Goal: Information Seeking & Learning: Learn about a topic

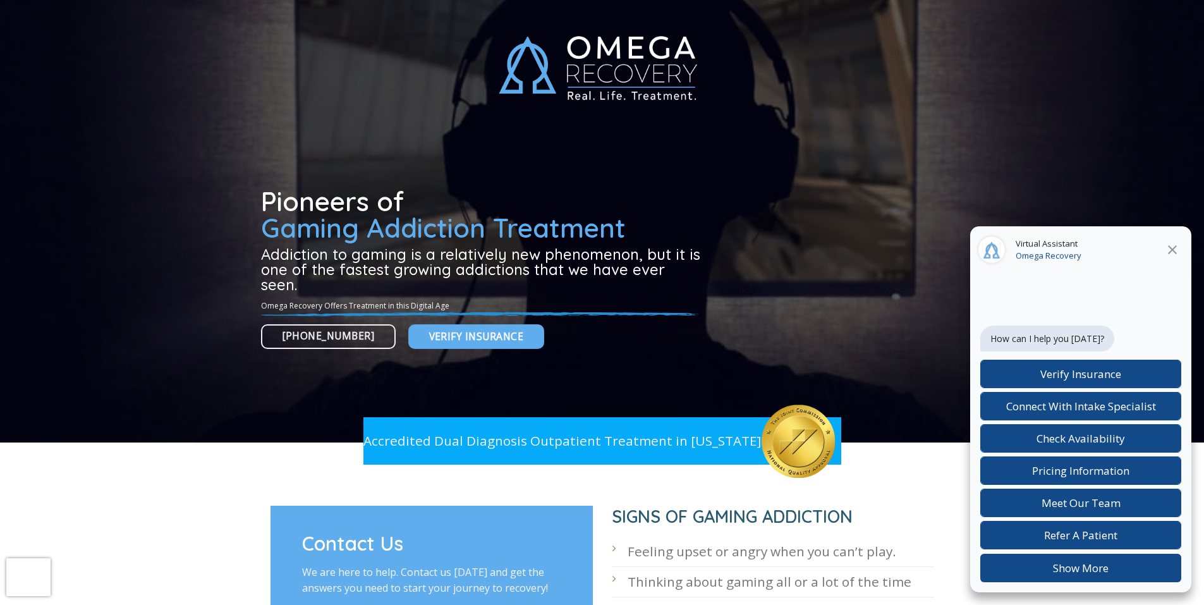
click at [276, 5] on div at bounding box center [602, 221] width 682 height 442
click at [275, 5] on div at bounding box center [602, 221] width 682 height 442
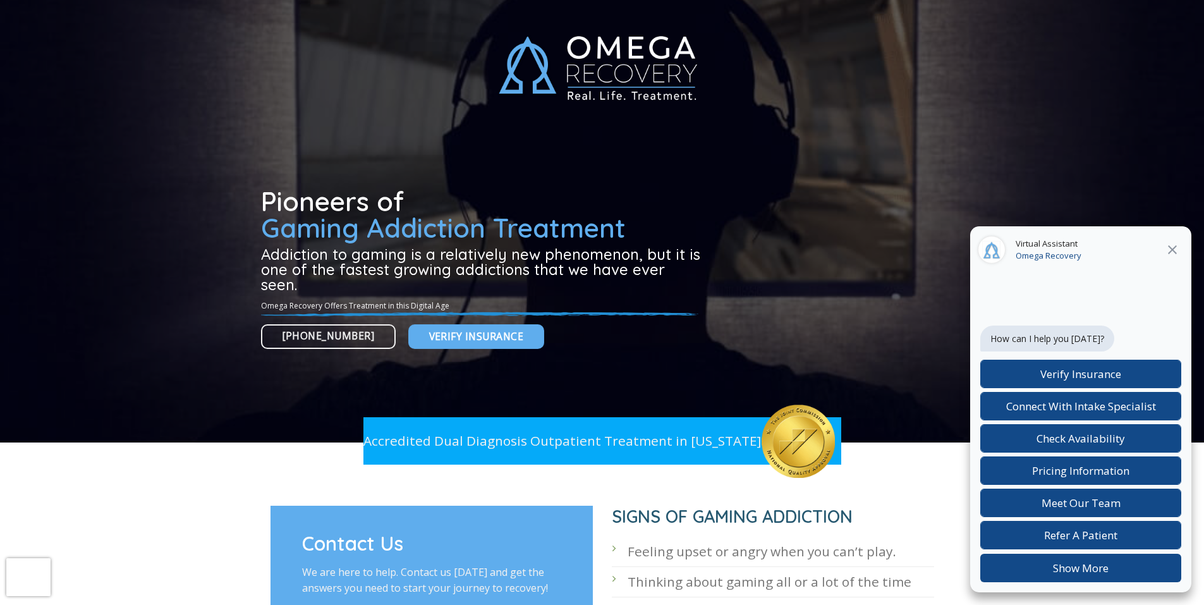
click at [276, 5] on div at bounding box center [602, 221] width 682 height 442
click at [274, 5] on div at bounding box center [602, 221] width 682 height 442
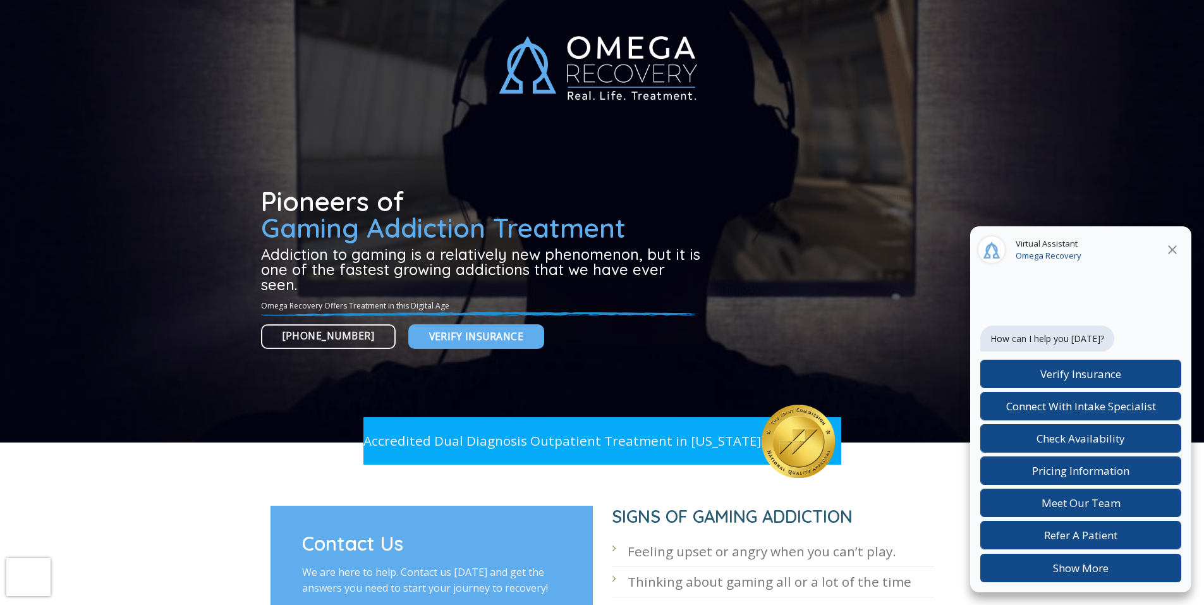
click at [274, 6] on div at bounding box center [602, 221] width 682 height 442
click at [263, 165] on div at bounding box center [602, 221] width 682 height 442
click at [274, 5] on div at bounding box center [602, 221] width 682 height 442
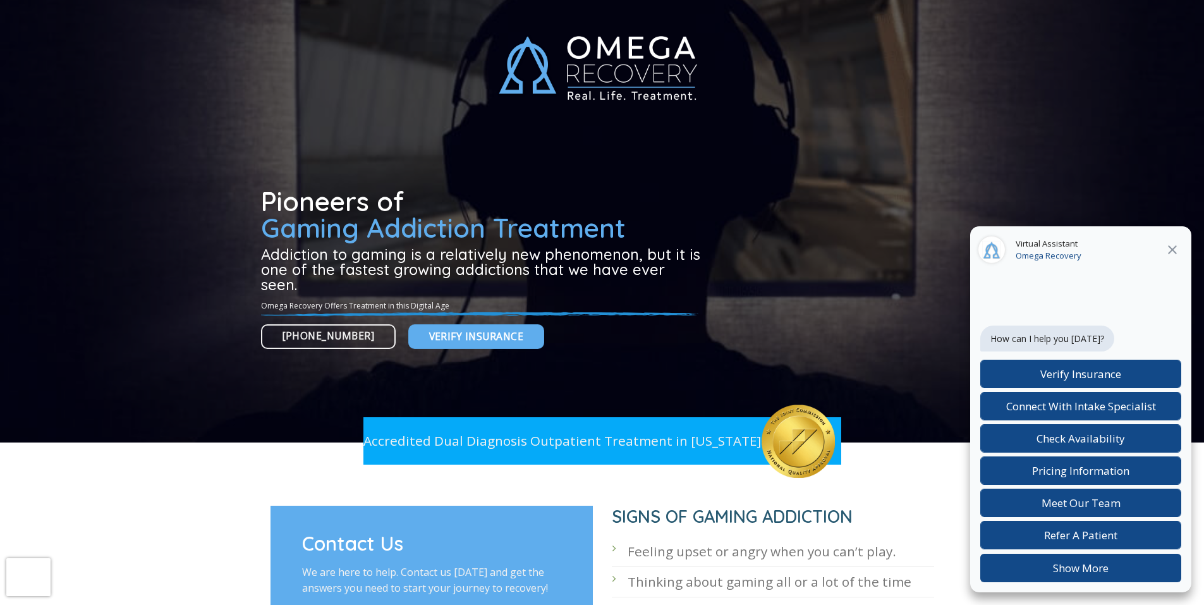
click at [274, 5] on div at bounding box center [602, 221] width 682 height 442
click at [275, 5] on div at bounding box center [602, 221] width 682 height 442
click at [274, 5] on div at bounding box center [602, 221] width 682 height 442
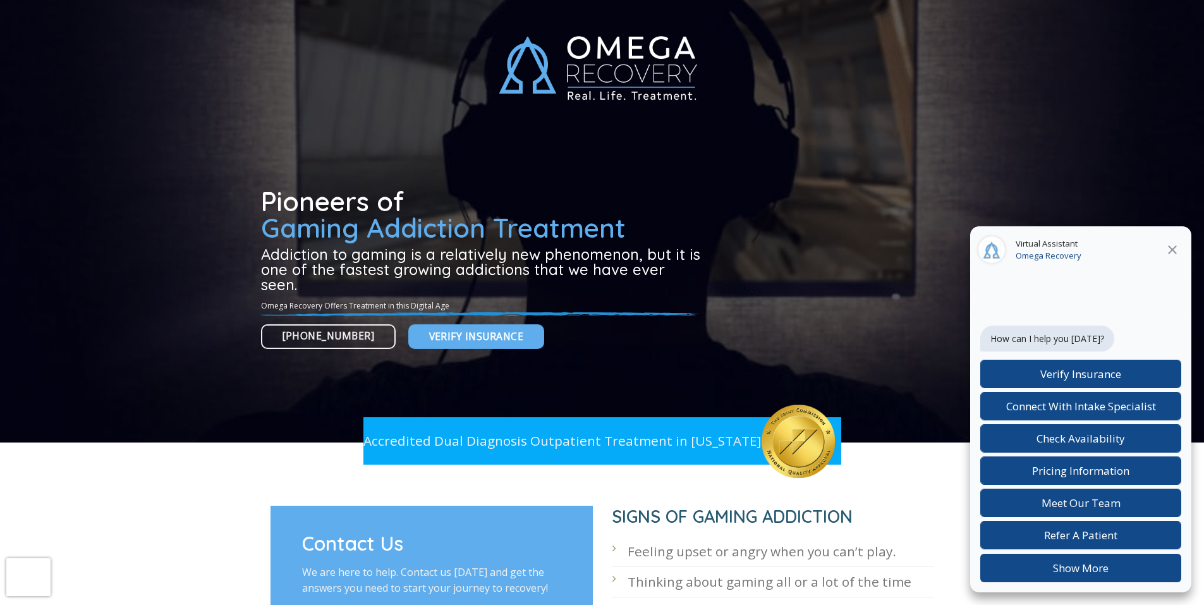
click at [275, 5] on div at bounding box center [602, 221] width 682 height 442
click at [274, 5] on div at bounding box center [602, 221] width 682 height 442
click at [275, 5] on div at bounding box center [602, 221] width 682 height 442
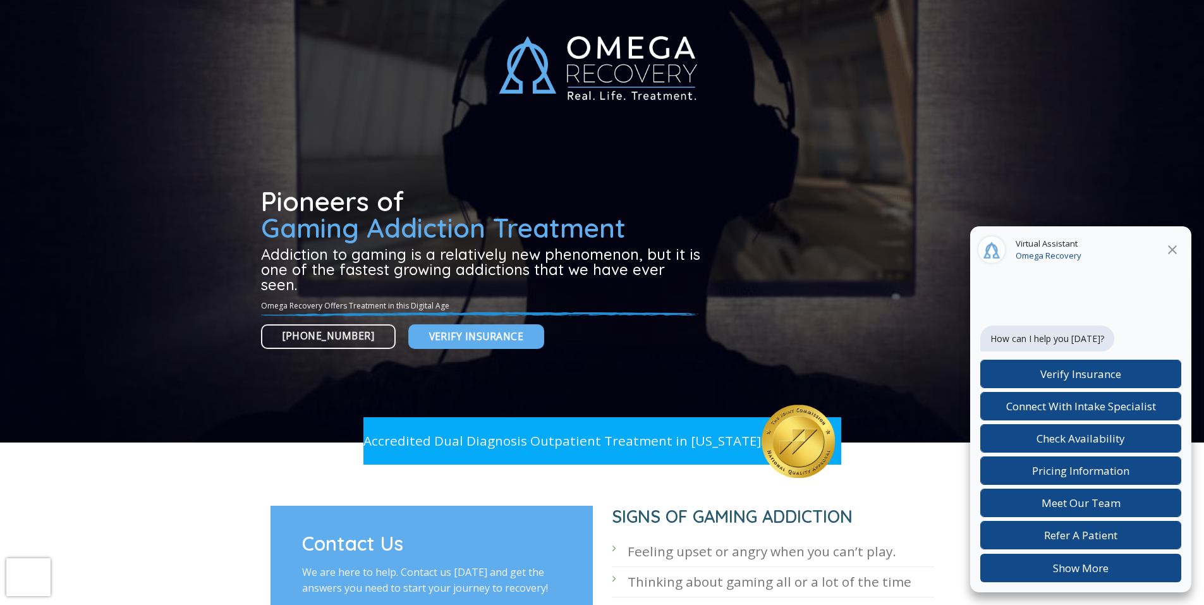
click at [275, 5] on div at bounding box center [602, 221] width 682 height 442
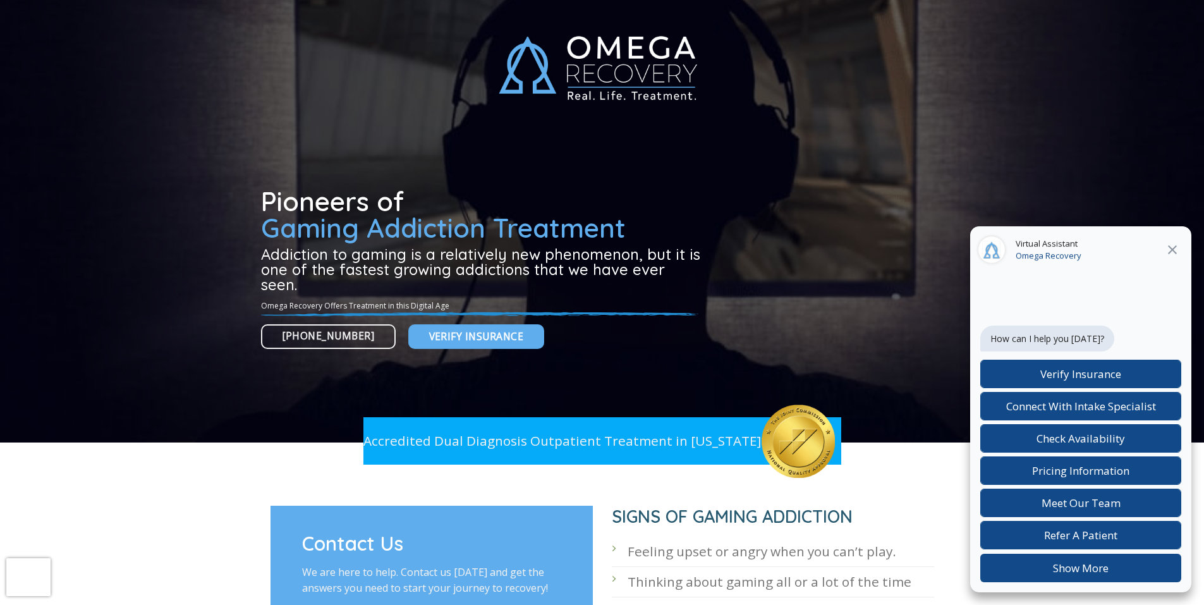
click at [544, 166] on div at bounding box center [602, 221] width 682 height 442
click at [262, 167] on div at bounding box center [602, 221] width 682 height 442
click at [262, 165] on div at bounding box center [602, 221] width 682 height 442
click at [275, 6] on div at bounding box center [602, 221] width 682 height 442
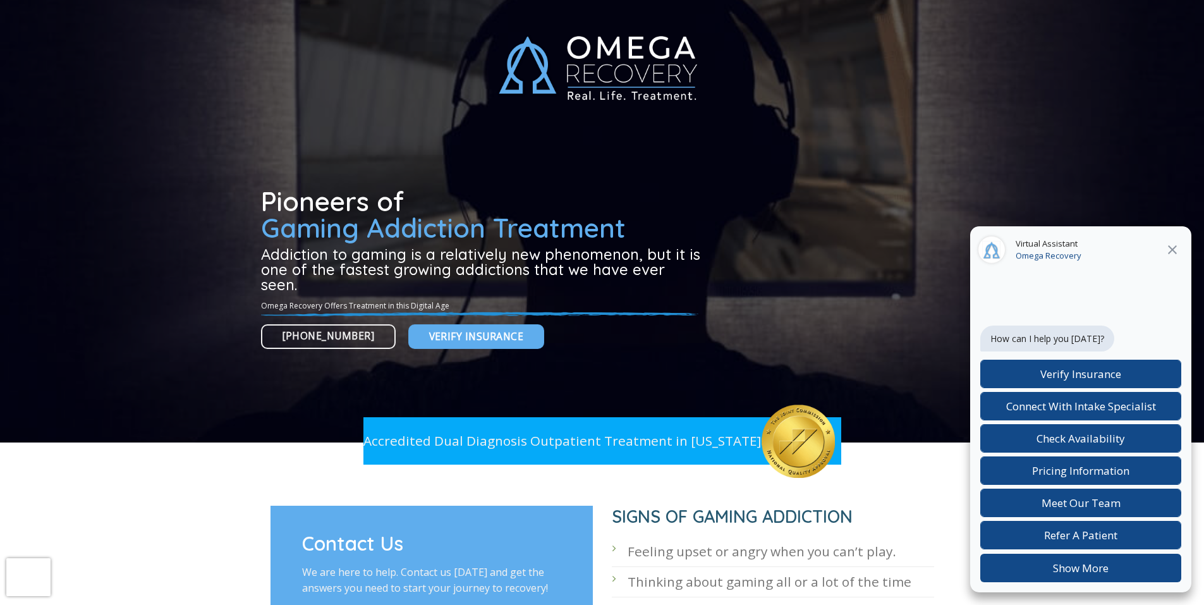
click at [274, 6] on div at bounding box center [602, 221] width 682 height 442
click at [275, 6] on div at bounding box center [602, 221] width 682 height 442
click at [276, 6] on div at bounding box center [602, 221] width 682 height 442
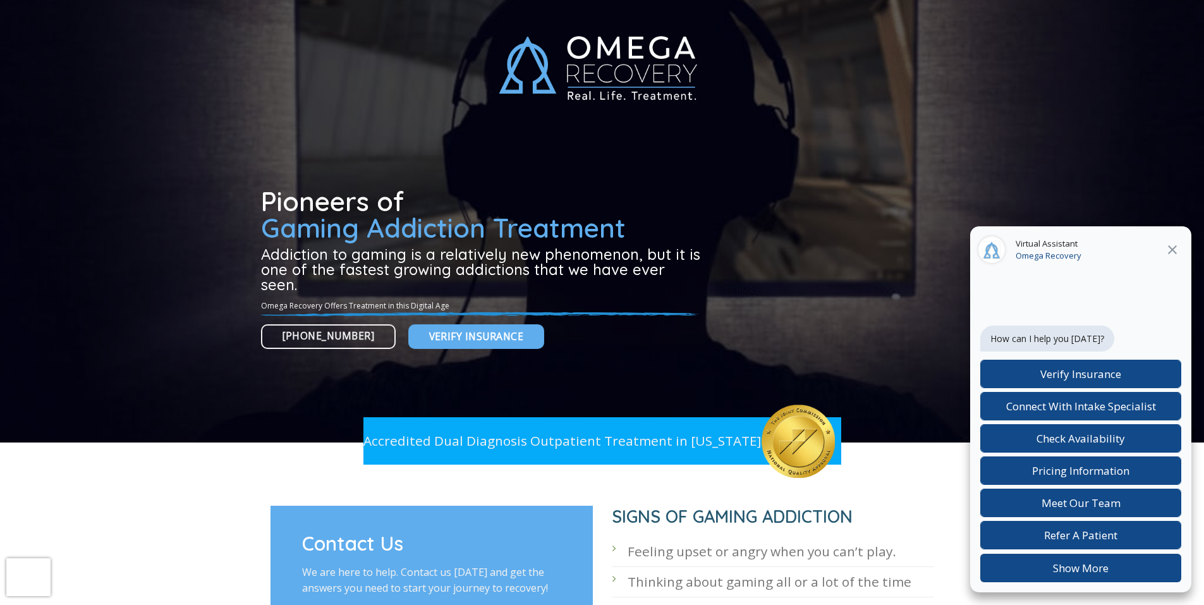
click at [276, 6] on div at bounding box center [602, 221] width 682 height 442
click at [275, 6] on div at bounding box center [602, 221] width 682 height 442
click at [274, 6] on div at bounding box center [602, 221] width 682 height 442
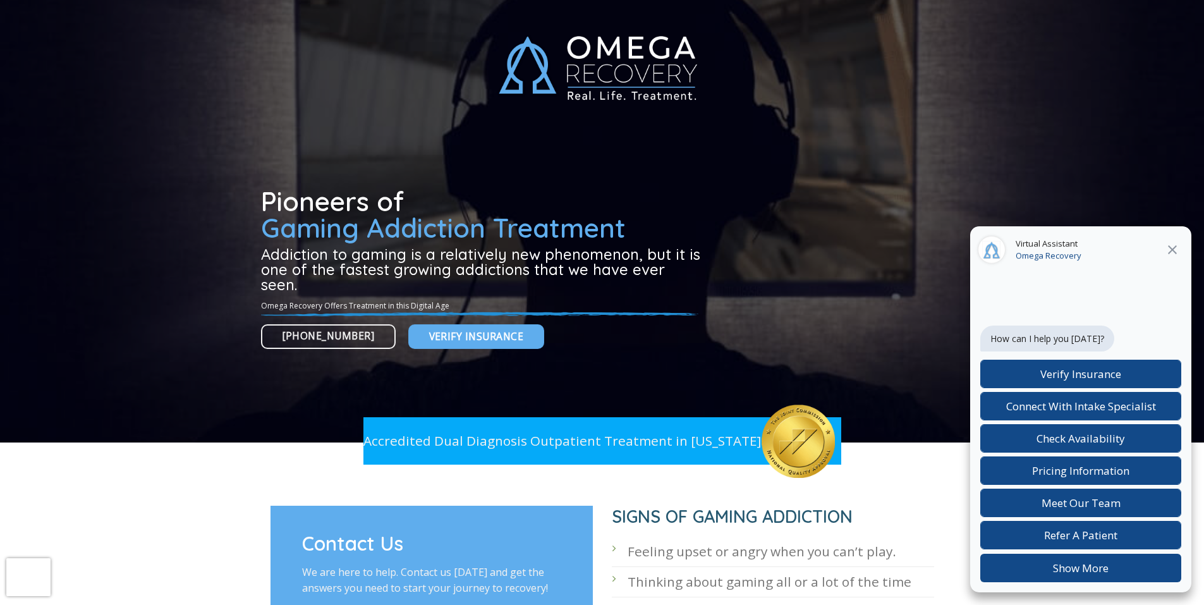
click at [275, 6] on div at bounding box center [602, 221] width 682 height 442
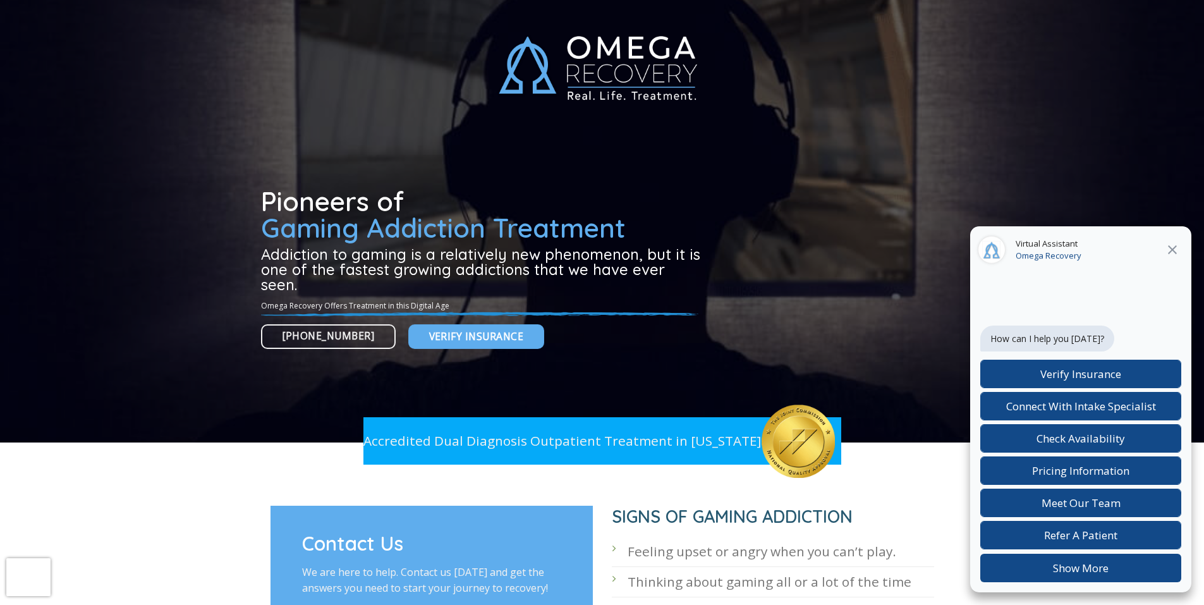
click at [275, 6] on div at bounding box center [602, 221] width 682 height 442
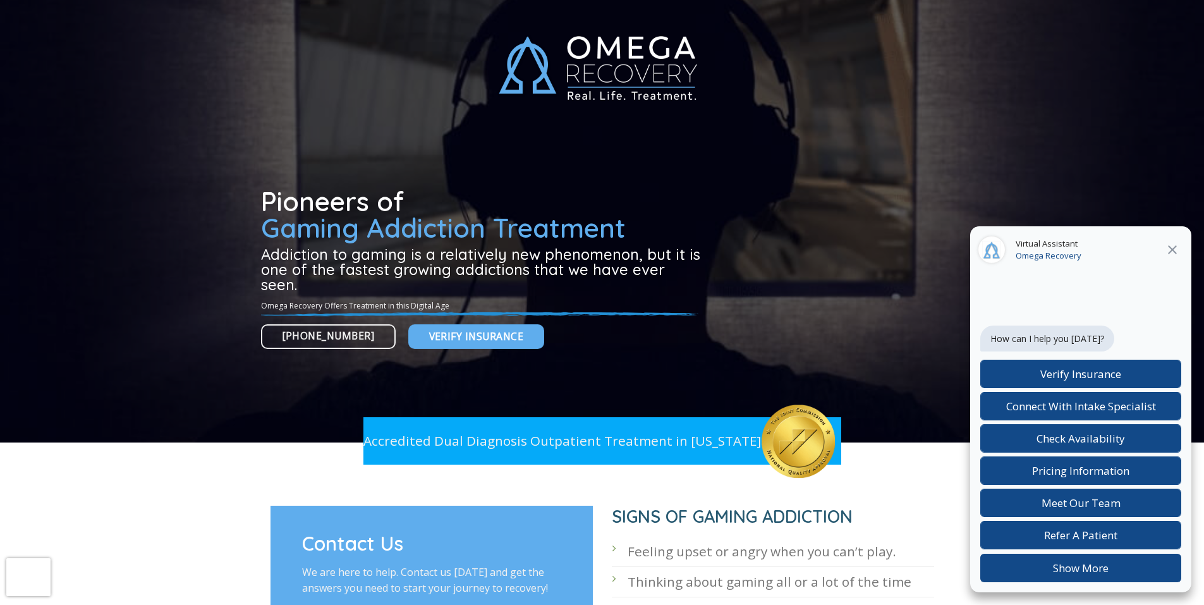
click at [275, 6] on div at bounding box center [602, 221] width 682 height 442
click at [274, 6] on div at bounding box center [602, 221] width 682 height 442
click at [275, 6] on div at bounding box center [602, 221] width 682 height 442
click at [274, 5] on div at bounding box center [602, 221] width 682 height 442
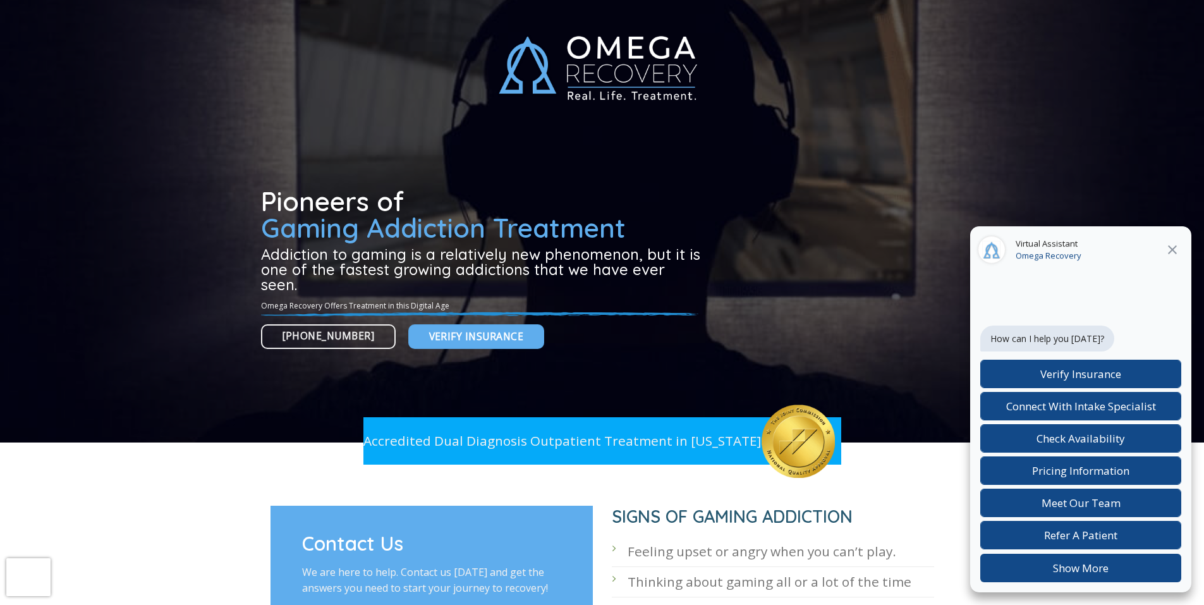
click at [272, 5] on div at bounding box center [602, 221] width 682 height 442
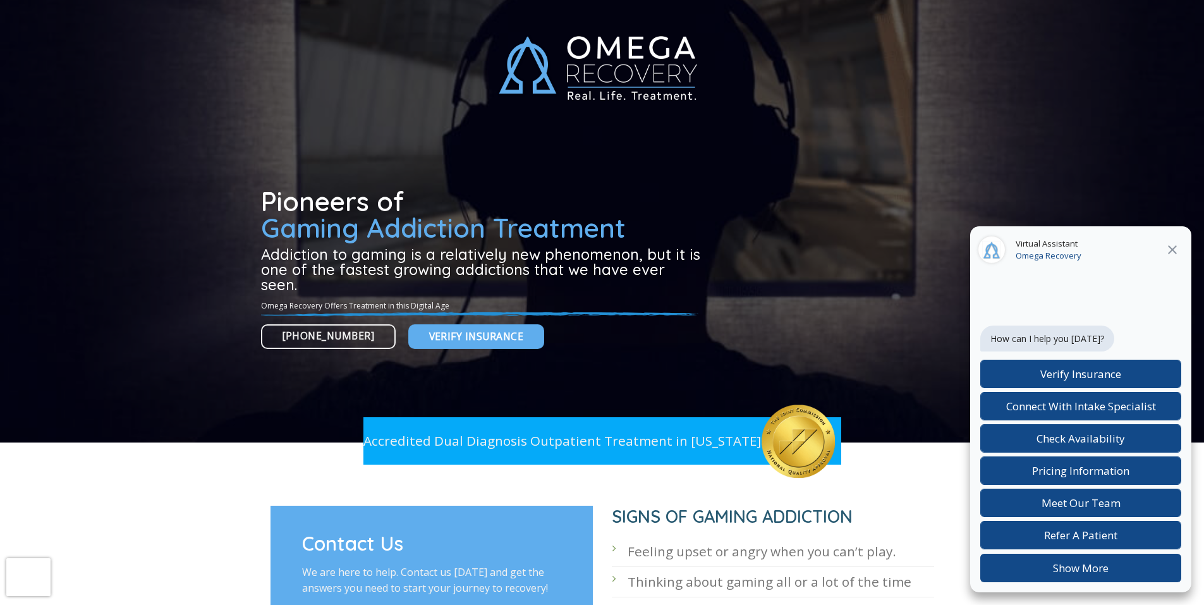
click at [272, 5] on div at bounding box center [602, 221] width 682 height 442
click at [274, 5] on div at bounding box center [602, 221] width 682 height 442
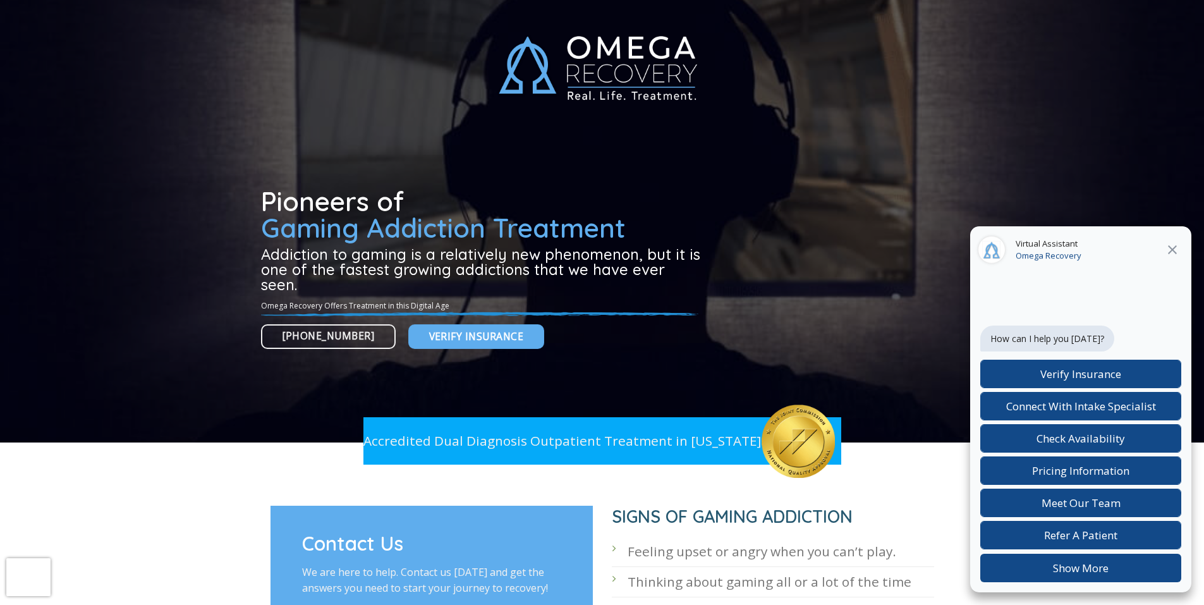
click at [274, 5] on div at bounding box center [602, 221] width 682 height 442
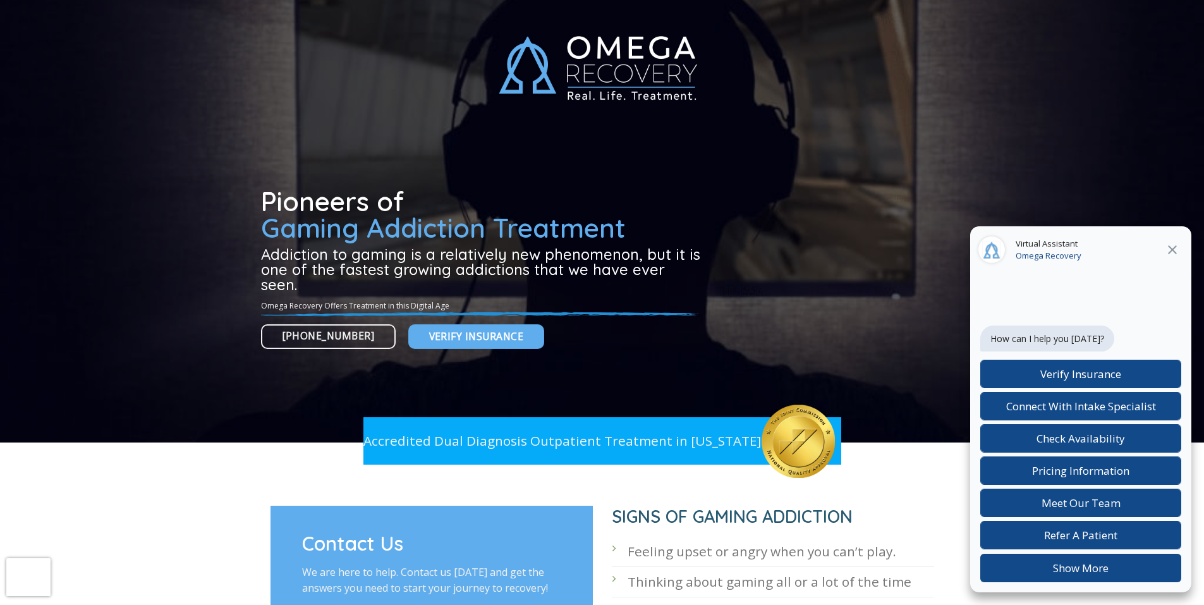
click at [274, 5] on div at bounding box center [602, 221] width 682 height 442
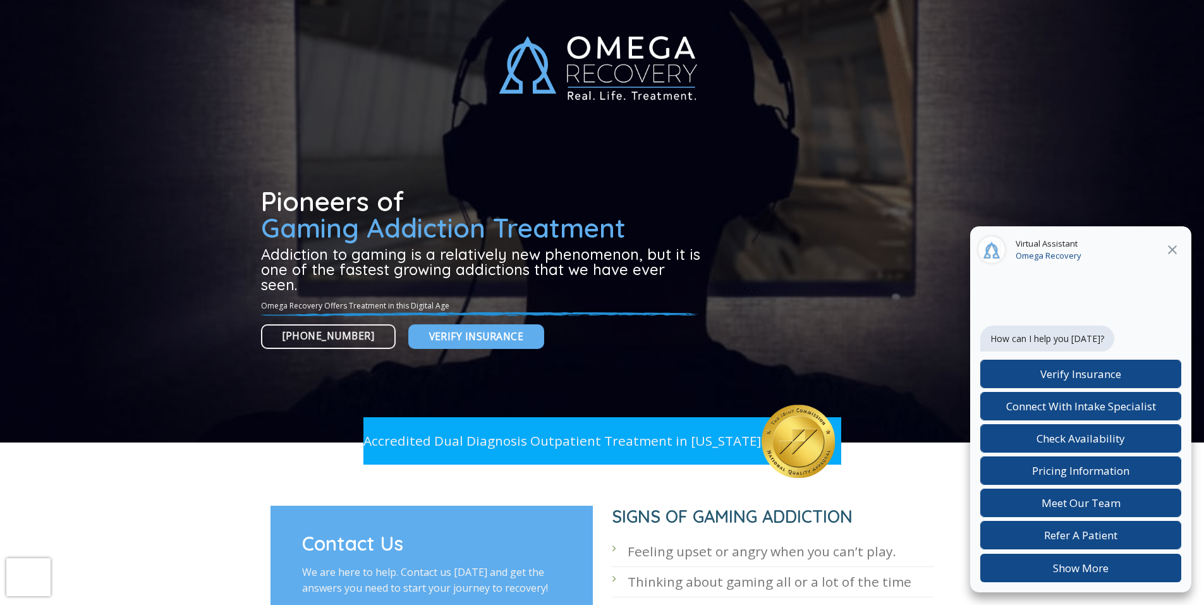
click at [274, 5] on div at bounding box center [602, 221] width 682 height 442
click at [274, 6] on div at bounding box center [602, 221] width 682 height 442
click at [275, 5] on div at bounding box center [602, 221] width 682 height 442
click at [274, 6] on div at bounding box center [602, 221] width 682 height 442
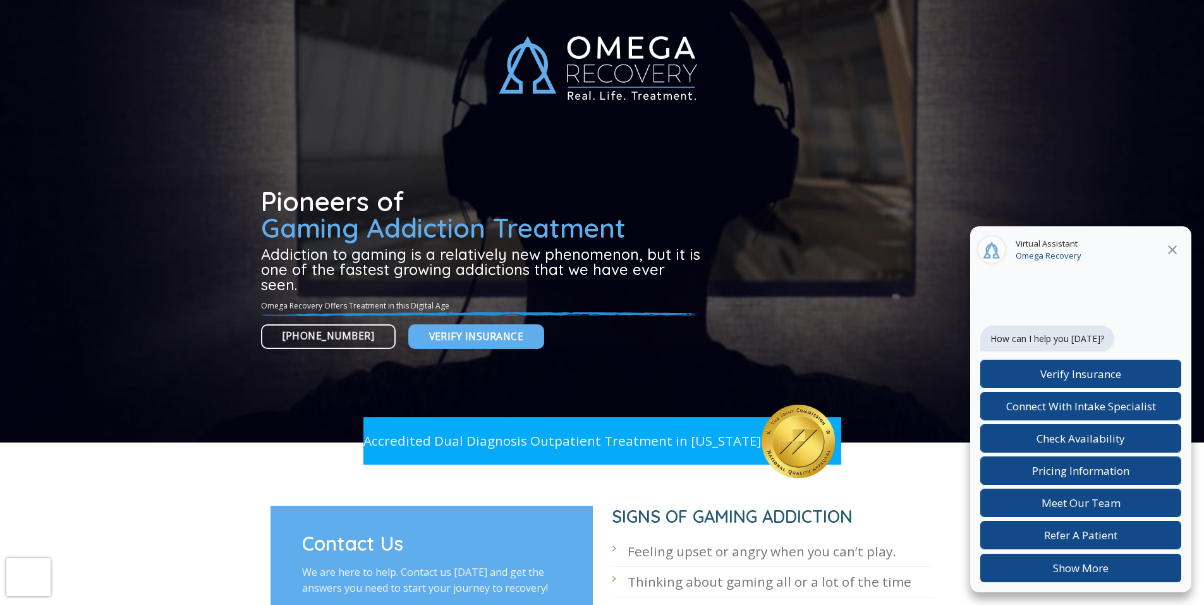
click at [273, 5] on div at bounding box center [602, 221] width 682 height 442
click at [272, 6] on div at bounding box center [602, 221] width 682 height 442
click at [272, 5] on div at bounding box center [602, 221] width 682 height 442
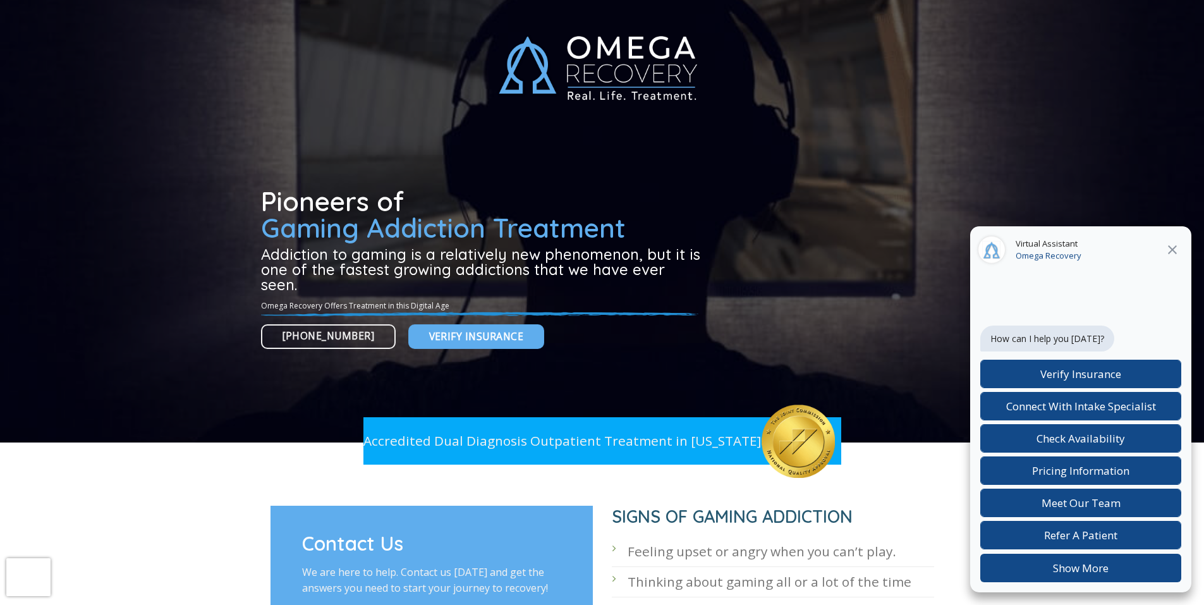
click at [271, 5] on div at bounding box center [602, 221] width 682 height 442
click at [272, 6] on div at bounding box center [602, 221] width 682 height 442
click at [272, 5] on div at bounding box center [602, 221] width 682 height 442
click at [271, 6] on div at bounding box center [602, 221] width 682 height 442
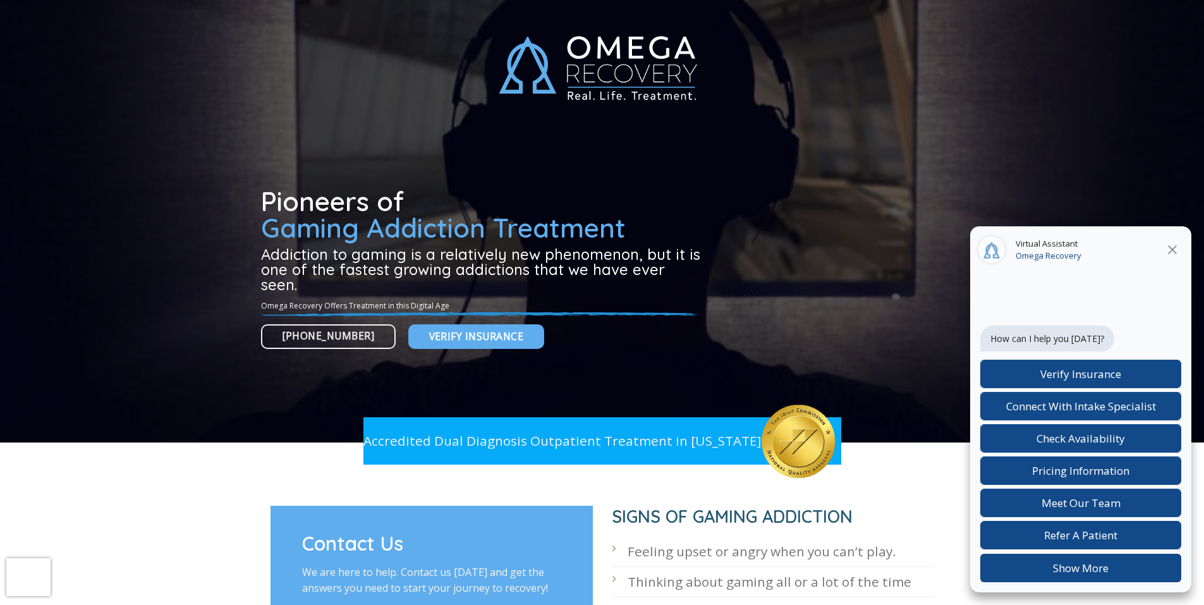
click at [271, 6] on div at bounding box center [602, 221] width 682 height 442
click at [271, 5] on div at bounding box center [602, 221] width 682 height 442
click at [272, 5] on div at bounding box center [602, 221] width 682 height 442
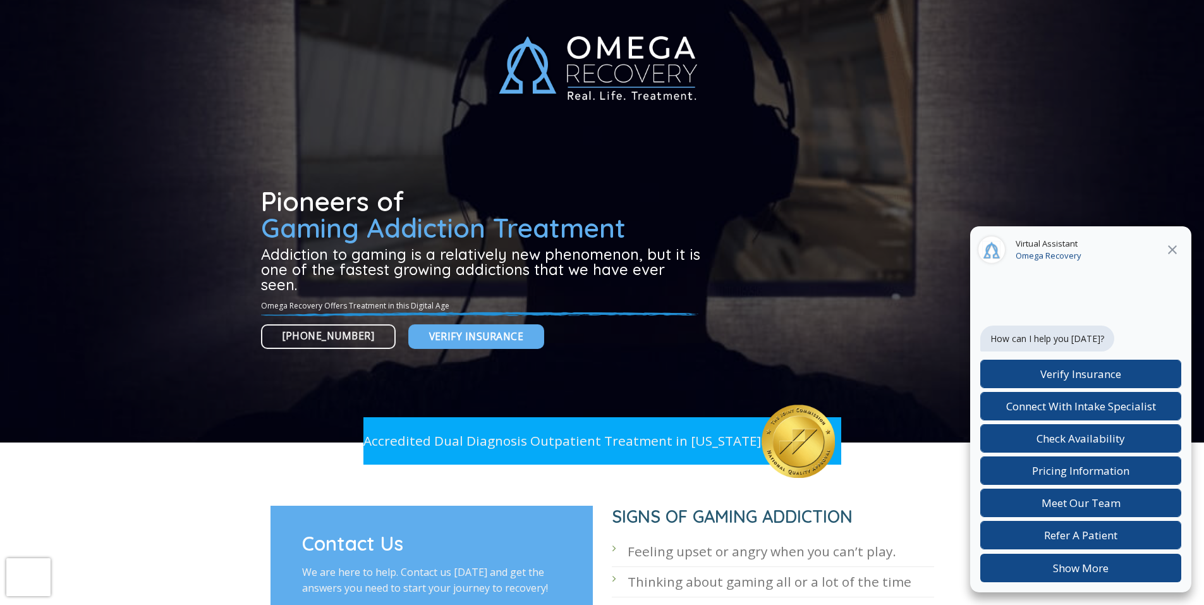
click at [272, 5] on div at bounding box center [602, 221] width 682 height 442
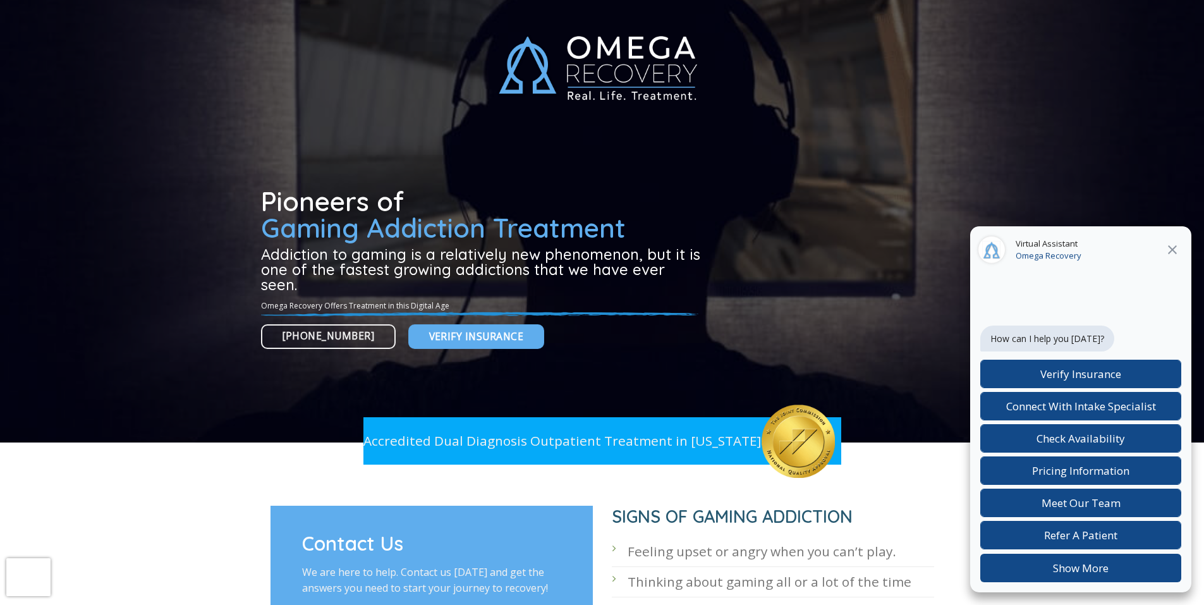
click at [272, 5] on div at bounding box center [602, 221] width 682 height 442
click at [272, 6] on div at bounding box center [602, 221] width 682 height 442
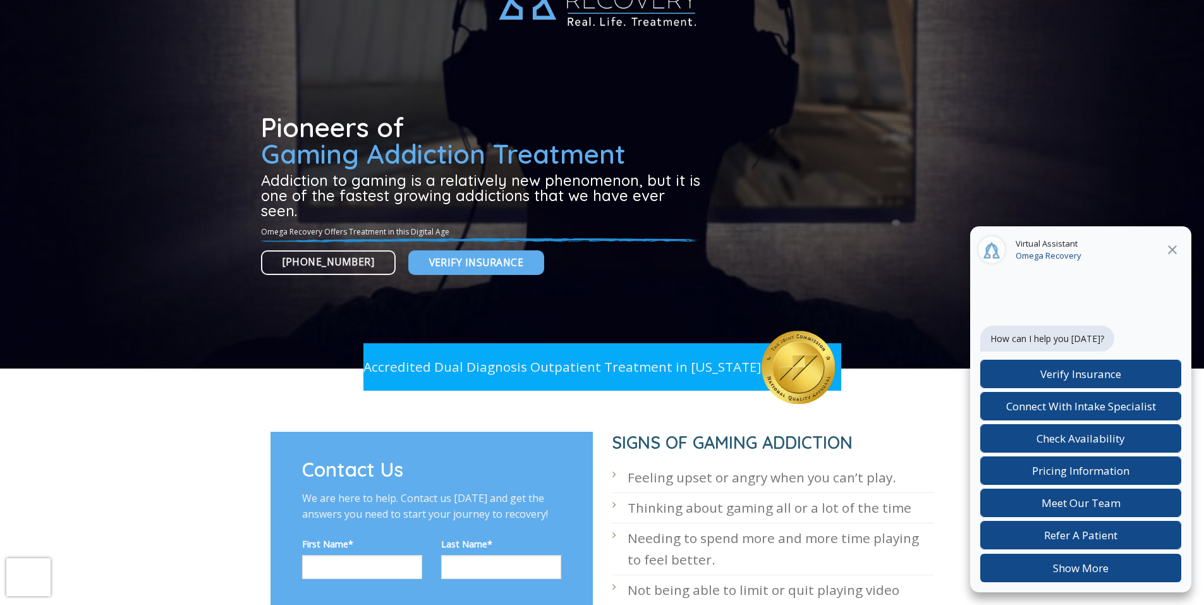
click at [272, 5] on div at bounding box center [602, 147] width 682 height 442
click at [272, 6] on div at bounding box center [602, 147] width 682 height 442
click at [272, 5] on div at bounding box center [602, 147] width 682 height 442
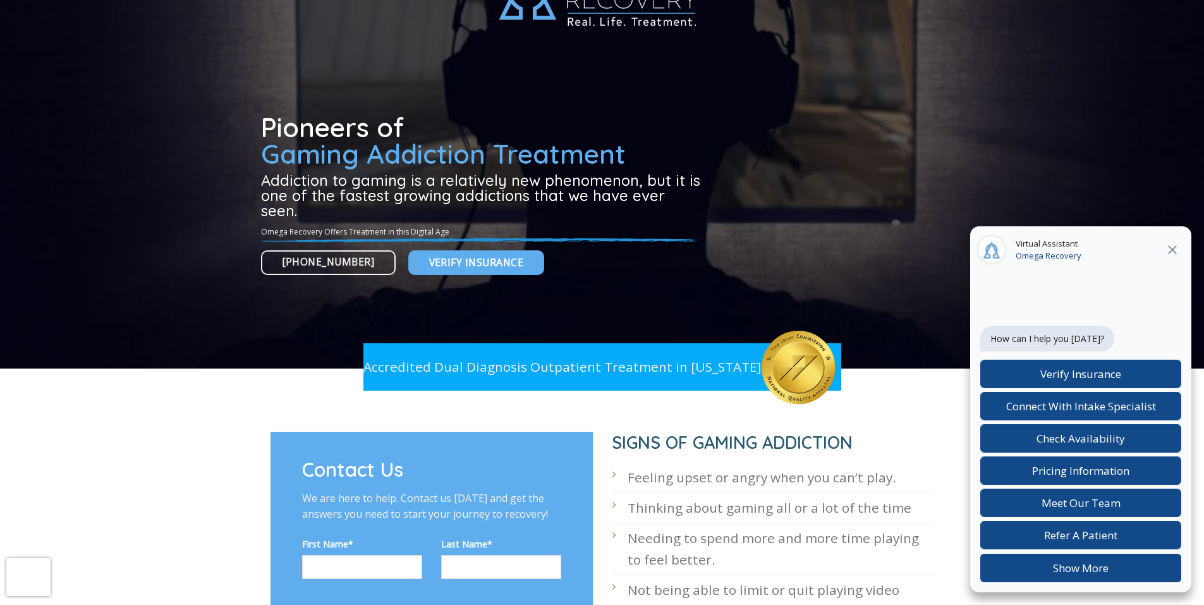
click at [272, 5] on div at bounding box center [602, 147] width 682 height 442
click at [272, 6] on div at bounding box center [602, 147] width 682 height 442
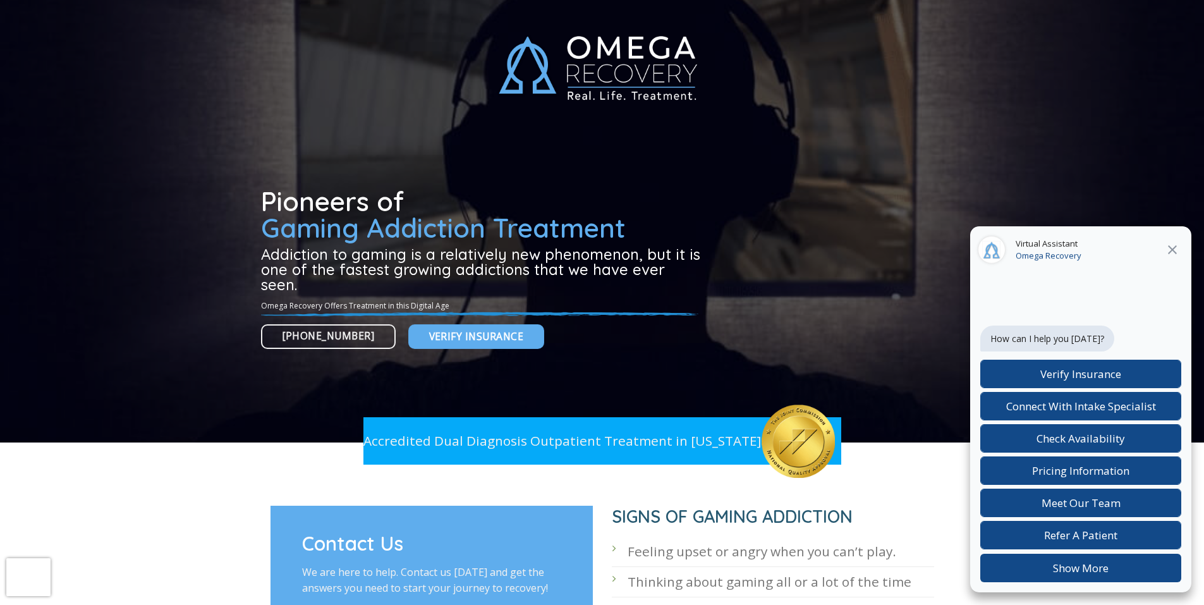
click at [272, 6] on div at bounding box center [602, 221] width 682 height 442
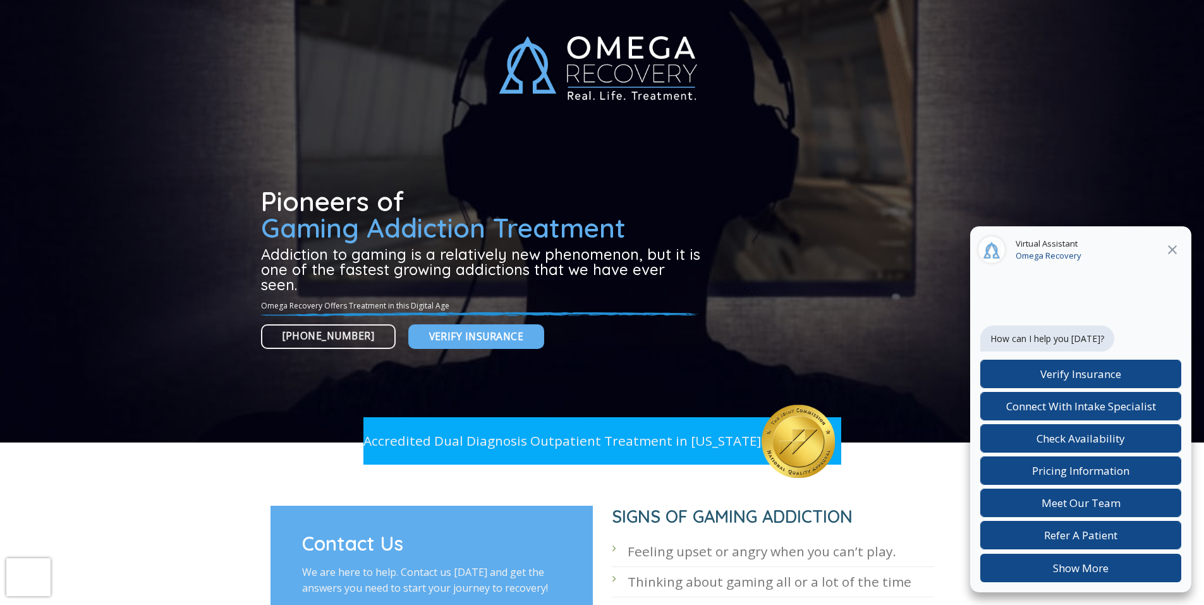
click at [272, 6] on div at bounding box center [602, 221] width 682 height 442
click at [262, 166] on div at bounding box center [602, 221] width 682 height 442
click at [261, 167] on div at bounding box center [602, 221] width 682 height 442
click at [271, 5] on div at bounding box center [602, 221] width 682 height 442
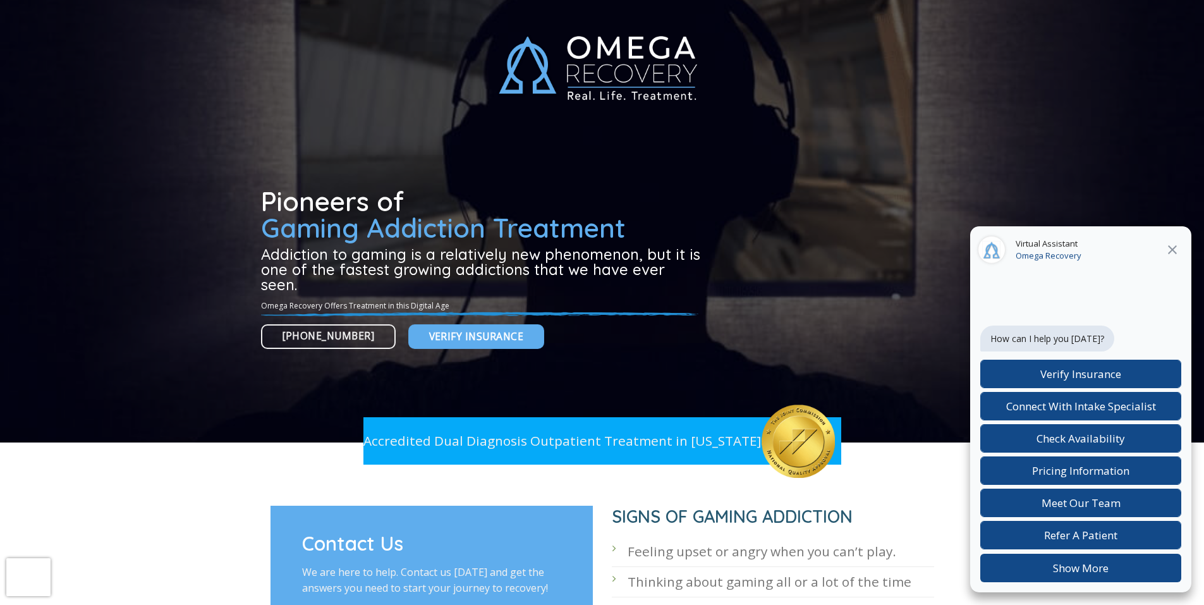
click at [262, 166] on div at bounding box center [602, 221] width 682 height 442
click at [261, 166] on div at bounding box center [602, 221] width 682 height 442
click at [262, 166] on div at bounding box center [602, 221] width 682 height 442
click at [265, 167] on div at bounding box center [602, 221] width 682 height 442
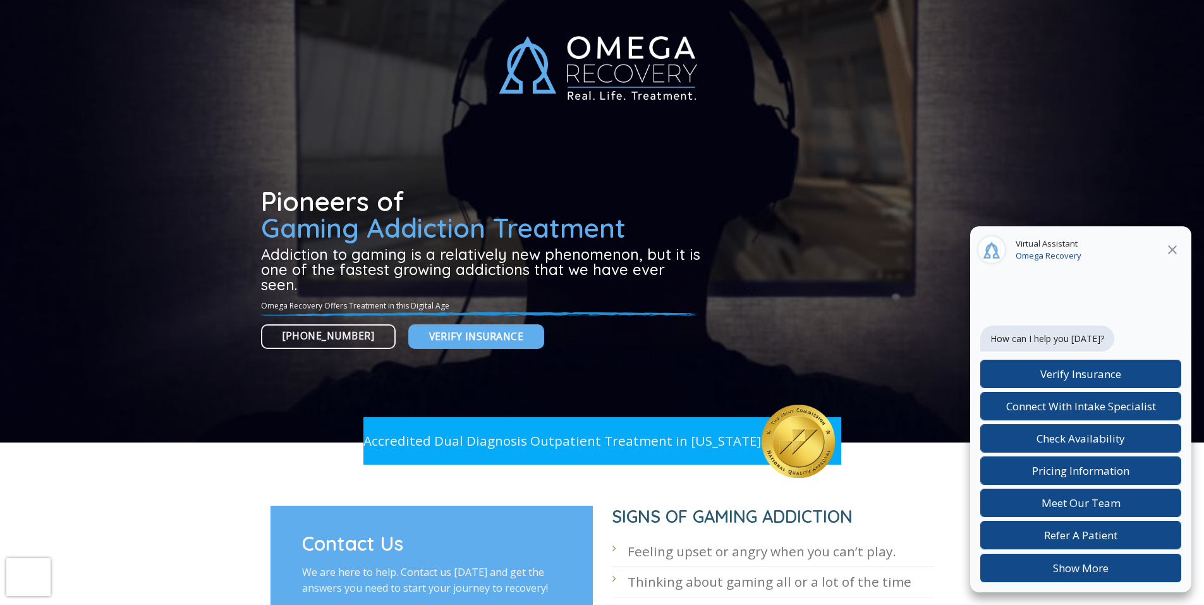
click at [265, 166] on div at bounding box center [602, 221] width 682 height 442
click at [264, 166] on div at bounding box center [602, 221] width 682 height 442
click at [264, 167] on div at bounding box center [602, 221] width 682 height 442
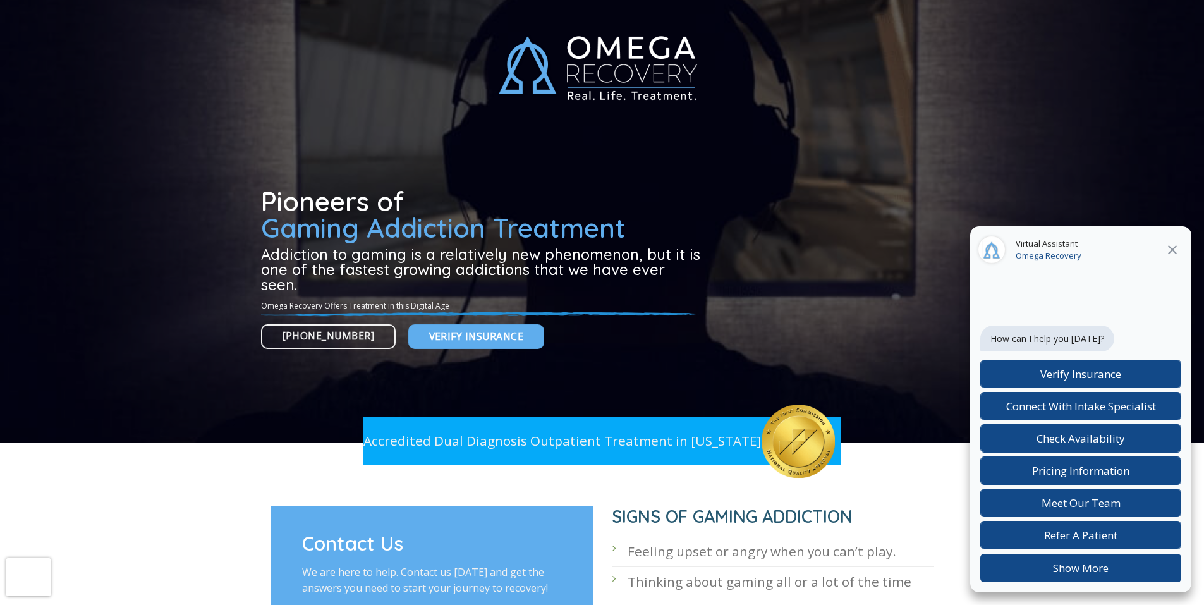
click at [254, 166] on div at bounding box center [602, 221] width 1204 height 442
click at [308, 167] on div at bounding box center [602, 221] width 682 height 442
click at [257, 166] on div at bounding box center [602, 221] width 1204 height 442
click at [255, 165] on div at bounding box center [602, 221] width 1204 height 442
click at [258, 164] on div at bounding box center [602, 221] width 1204 height 442
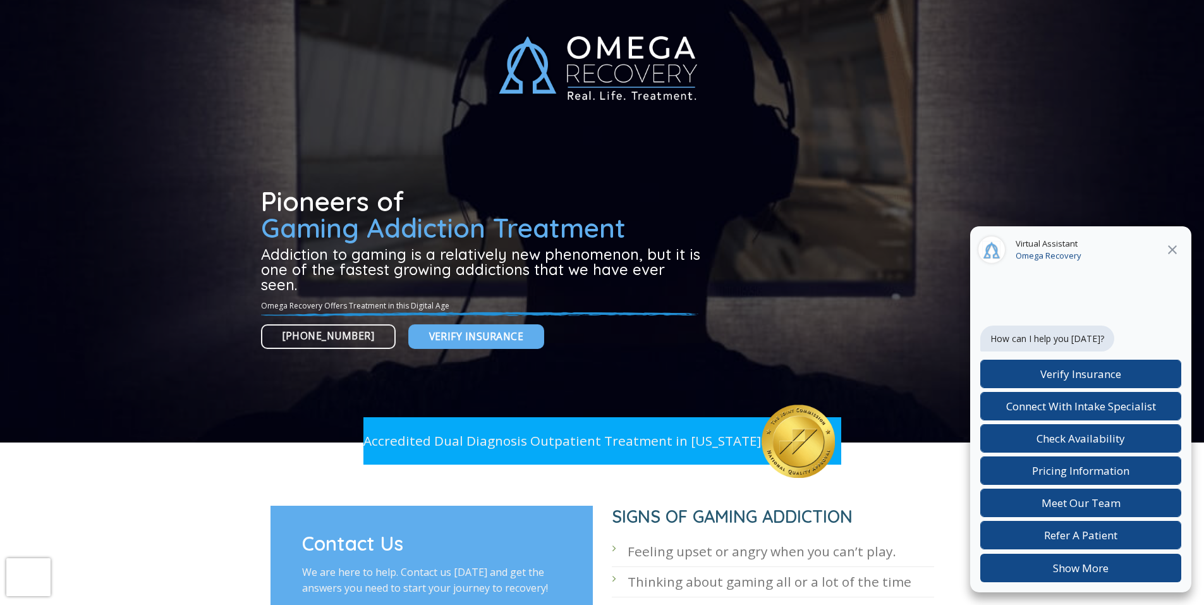
click at [258, 164] on div at bounding box center [602, 221] width 1204 height 442
click at [257, 166] on div at bounding box center [602, 221] width 1204 height 442
click at [254, 166] on div at bounding box center [602, 221] width 1204 height 442
click at [253, 166] on div at bounding box center [602, 221] width 1204 height 442
click at [309, 152] on div at bounding box center [602, 221] width 682 height 442
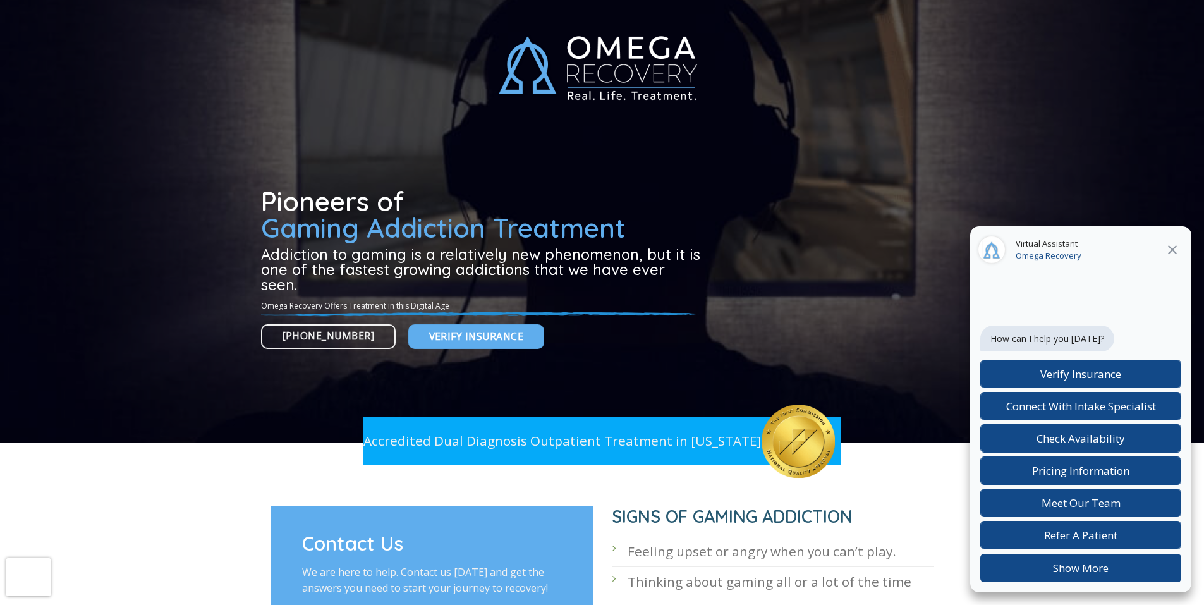
click at [308, 166] on div at bounding box center [602, 221] width 682 height 442
click at [254, 166] on div at bounding box center [602, 221] width 1204 height 442
click at [253, 166] on div at bounding box center [602, 221] width 1204 height 442
click at [308, 151] on div at bounding box center [602, 221] width 682 height 442
click at [260, 165] on div at bounding box center [602, 221] width 1204 height 442
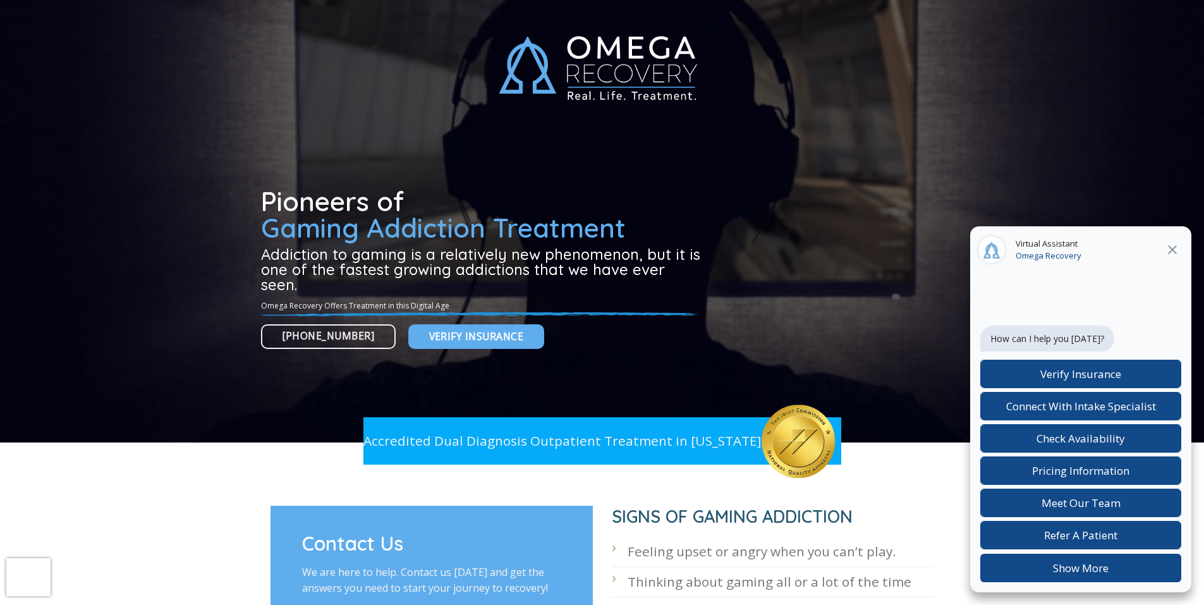
click at [251, 164] on div at bounding box center [602, 221] width 1204 height 442
click at [250, 163] on div at bounding box center [602, 221] width 1204 height 442
click at [260, 164] on div at bounding box center [602, 221] width 1204 height 442
click at [272, 150] on div at bounding box center [602, 221] width 682 height 442
click at [308, 151] on div at bounding box center [602, 221] width 682 height 442
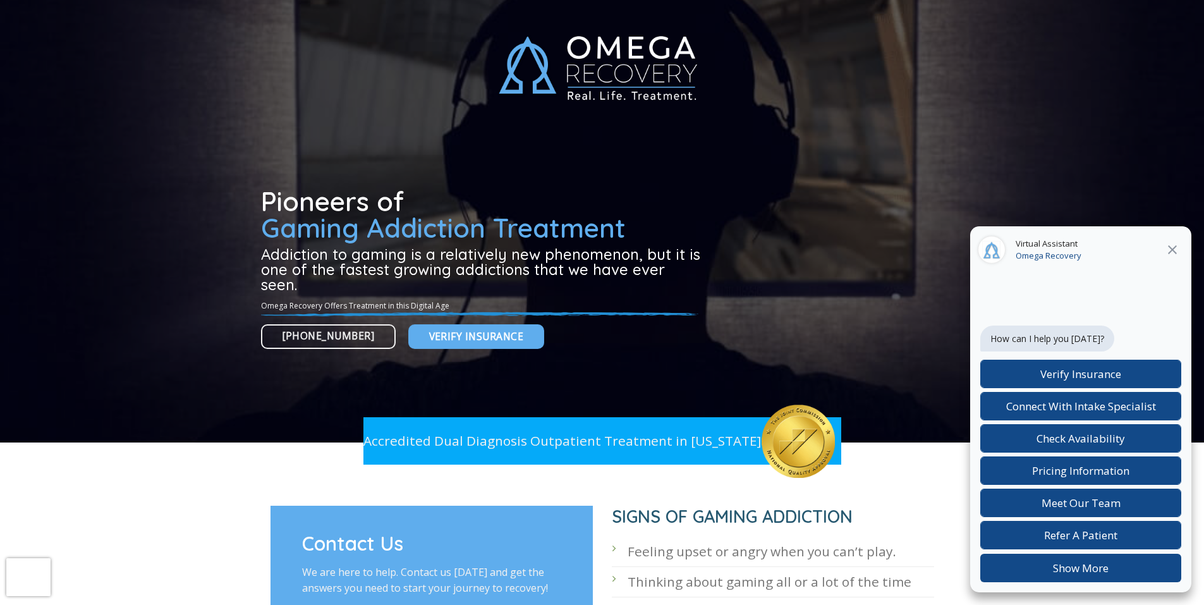
click at [308, 151] on div at bounding box center [602, 221] width 682 height 442
click at [308, 152] on div at bounding box center [602, 221] width 682 height 442
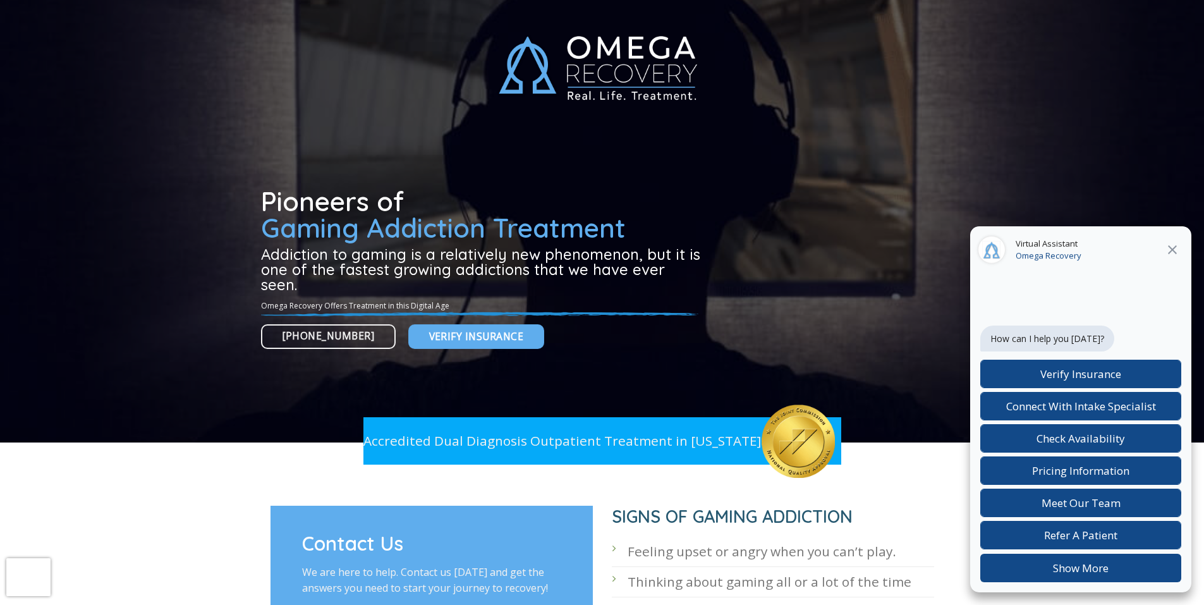
click at [263, 166] on div at bounding box center [602, 221] width 682 height 442
click at [262, 166] on div at bounding box center [602, 221] width 682 height 442
click at [268, 169] on div at bounding box center [602, 221] width 682 height 442
click at [267, 169] on div at bounding box center [602, 221] width 682 height 442
click at [261, 166] on div at bounding box center [602, 221] width 682 height 442
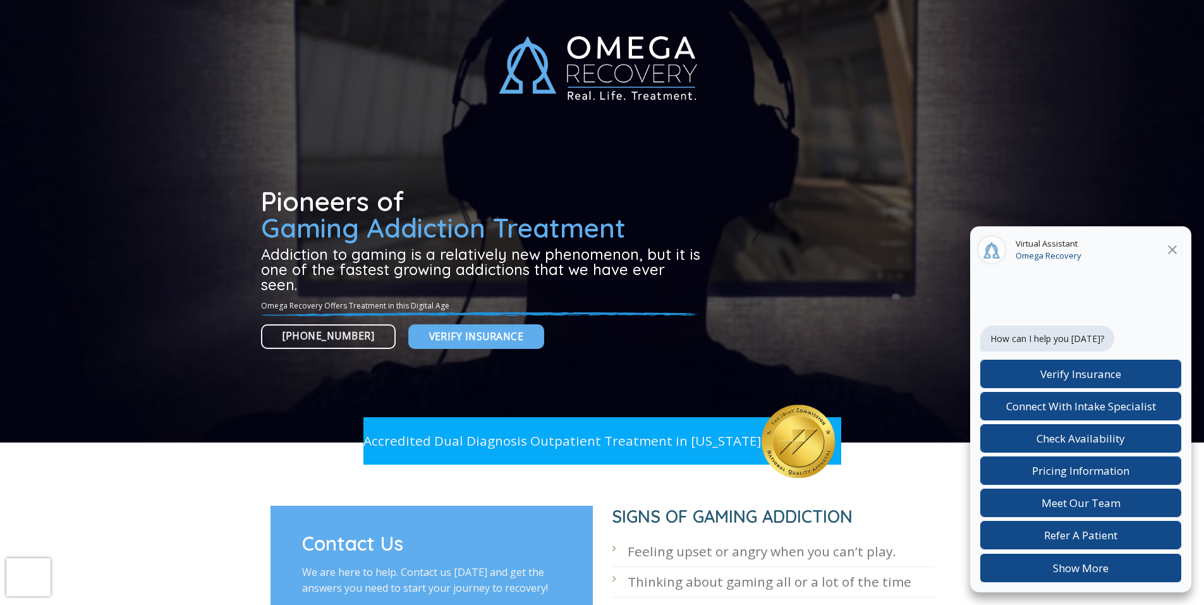
click at [308, 152] on div at bounding box center [602, 221] width 682 height 442
click at [262, 166] on div at bounding box center [602, 221] width 682 height 442
click at [308, 152] on div at bounding box center [602, 221] width 682 height 442
